Goal: Task Accomplishment & Management: Manage account settings

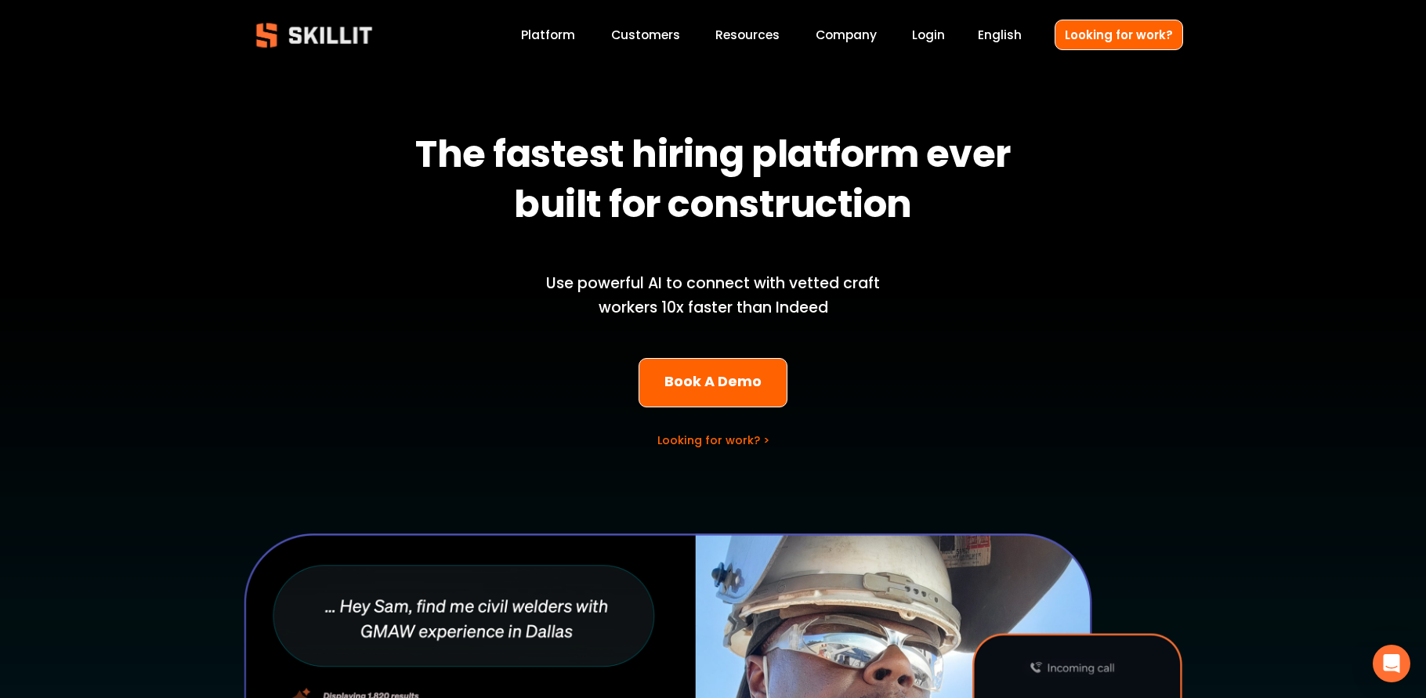
click at [950, 32] on div "English Español English Looking for work?" at bounding box center [1064, 35] width 238 height 31
click at [936, 38] on link "Login" at bounding box center [928, 34] width 33 height 21
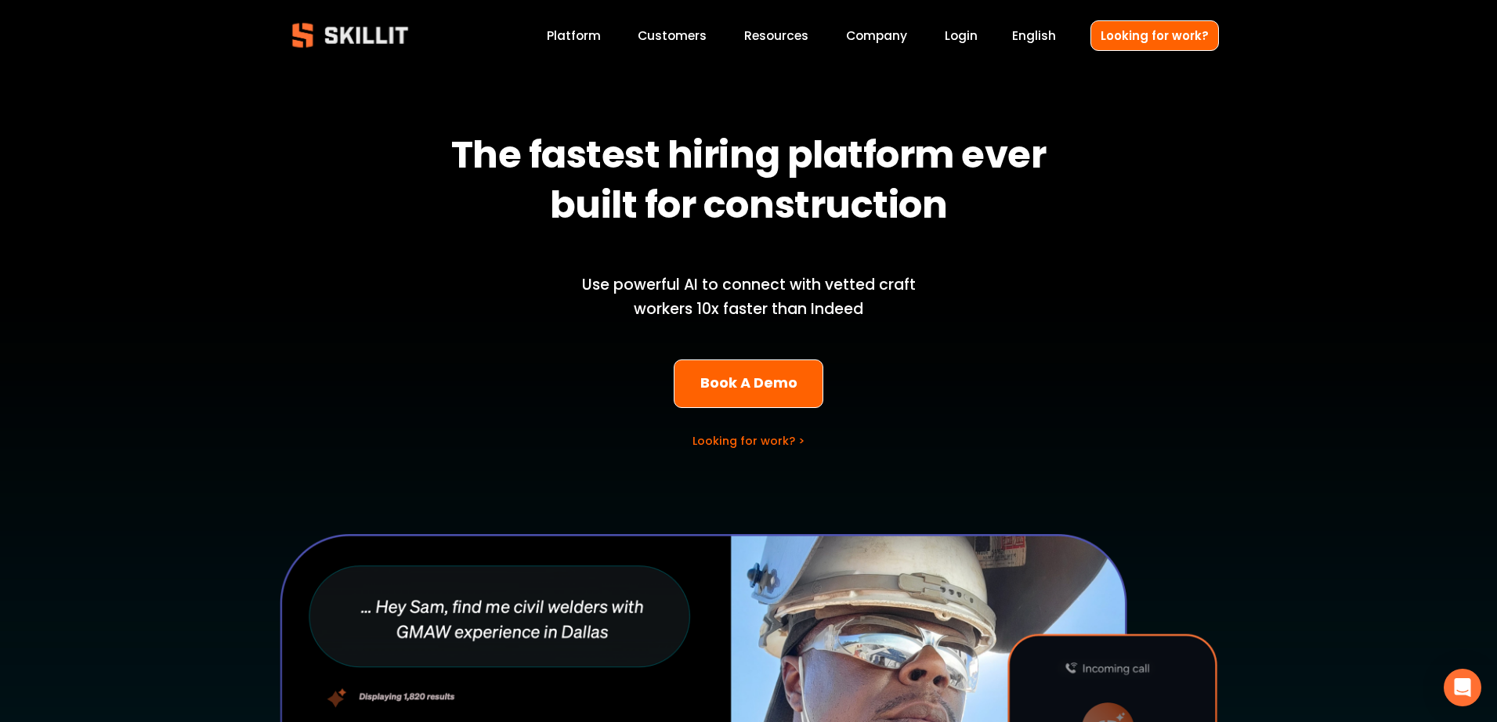
click at [975, 34] on link "Login" at bounding box center [961, 35] width 33 height 21
click at [963, 49] on div at bounding box center [748, 521] width 1497 height 1043
click at [962, 30] on link "Login" at bounding box center [961, 35] width 33 height 21
